Goal: Transaction & Acquisition: Register for event/course

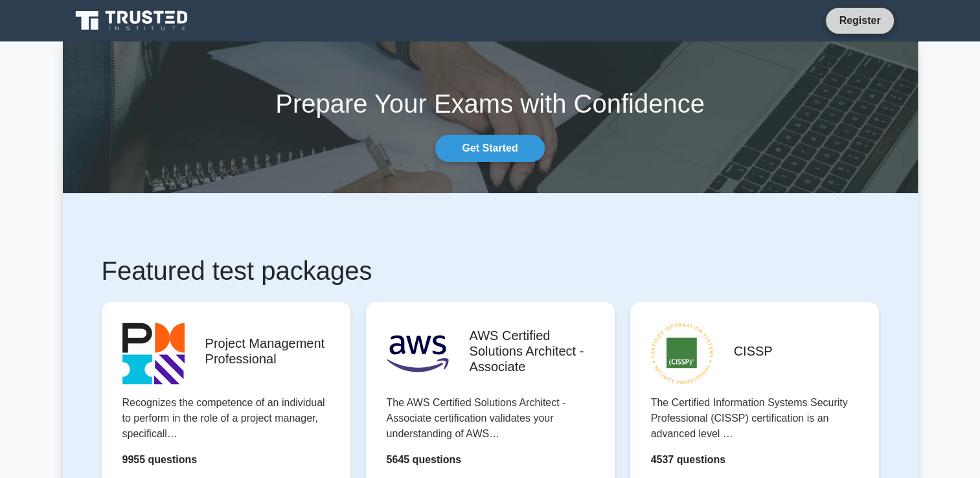
click at [861, 25] on link "Register" at bounding box center [859, 20] width 57 height 16
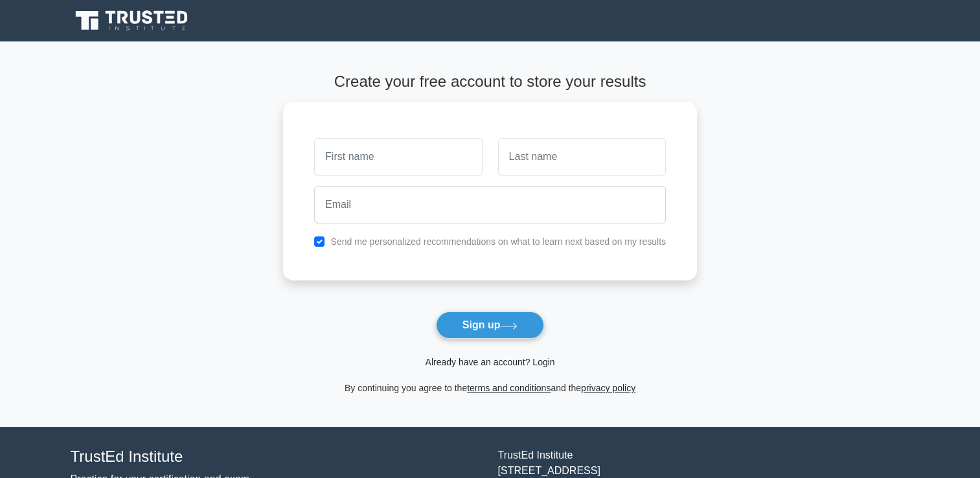
click at [495, 367] on link "Already have an account? Login" at bounding box center [490, 362] width 130 height 10
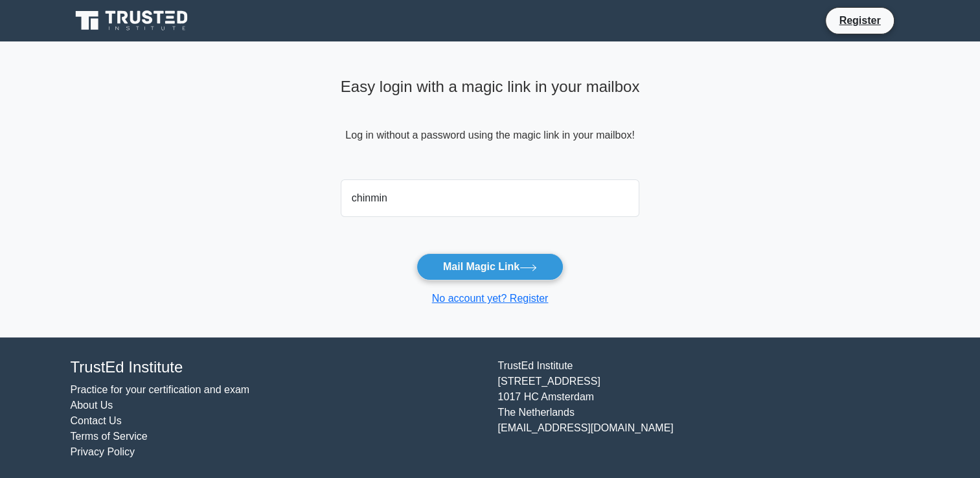
type input "chinmin.tan1@gmail.com"
click at [517, 260] on button "Mail Magic Link" at bounding box center [489, 266] width 147 height 27
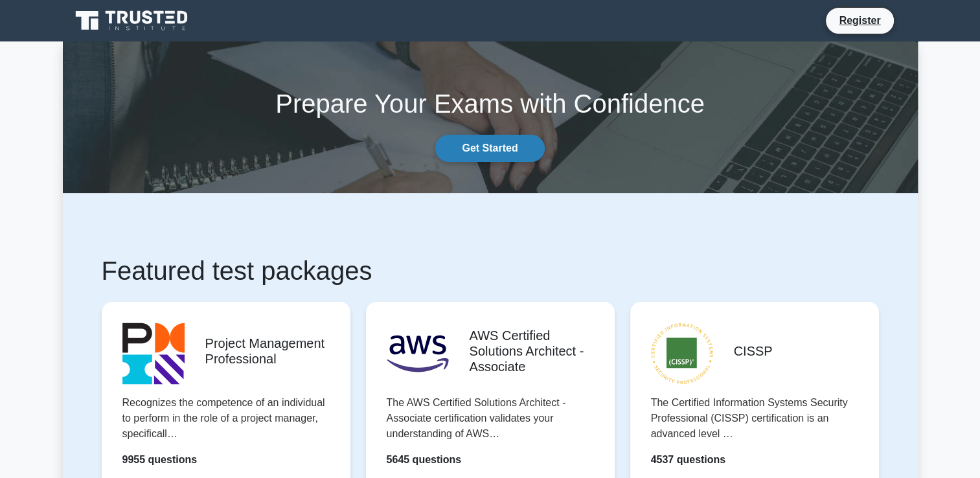
click at [493, 145] on link "Get Started" at bounding box center [489, 148] width 109 height 27
